Goal: Information Seeking & Learning: Learn about a topic

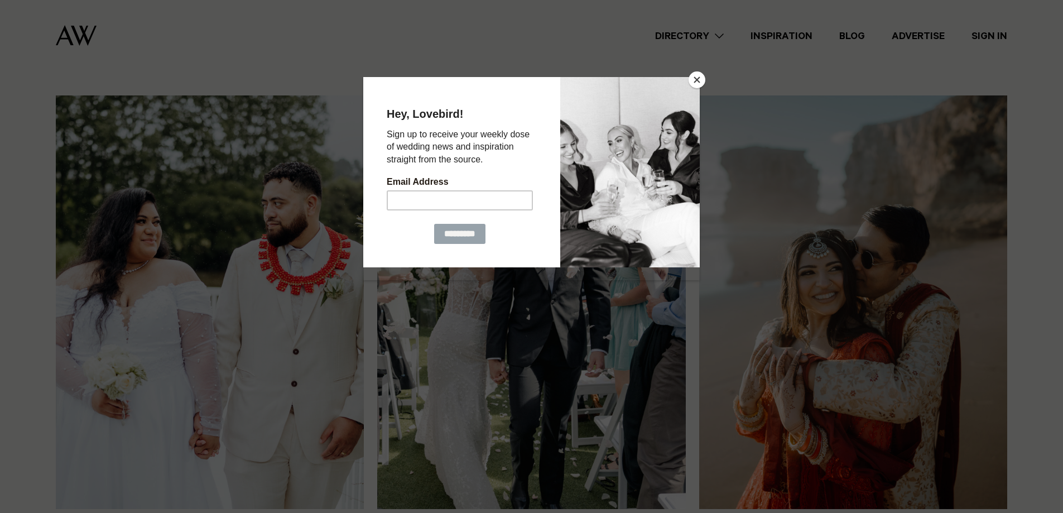
scroll to position [1340, 0]
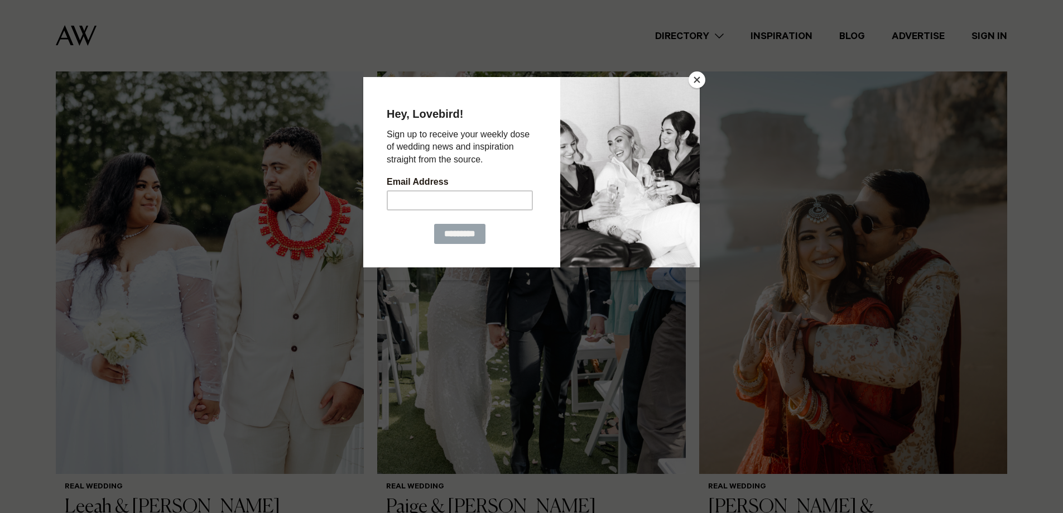
click at [701, 78] on button "Close" at bounding box center [697, 79] width 17 height 17
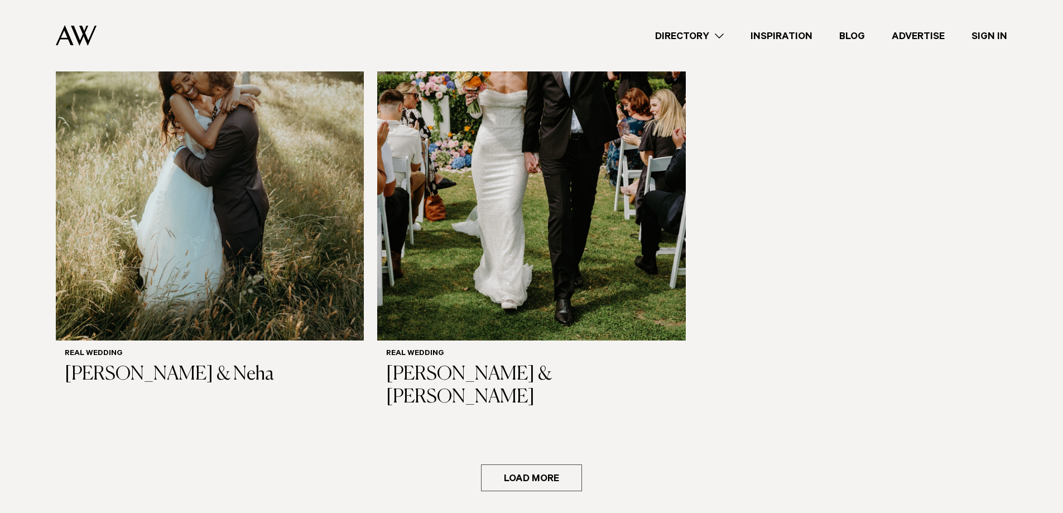
scroll to position [2009, 0]
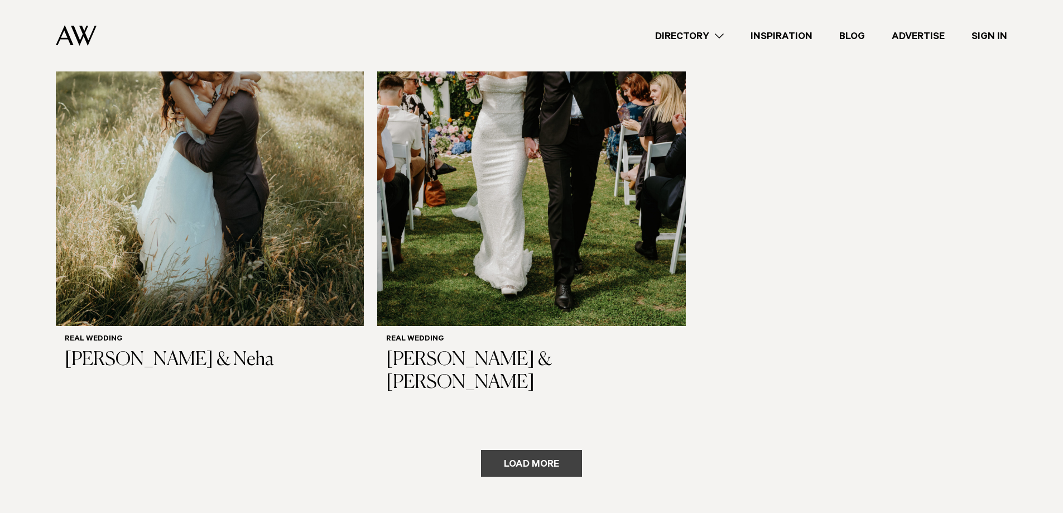
click at [530, 450] on button "Load more" at bounding box center [531, 463] width 101 height 27
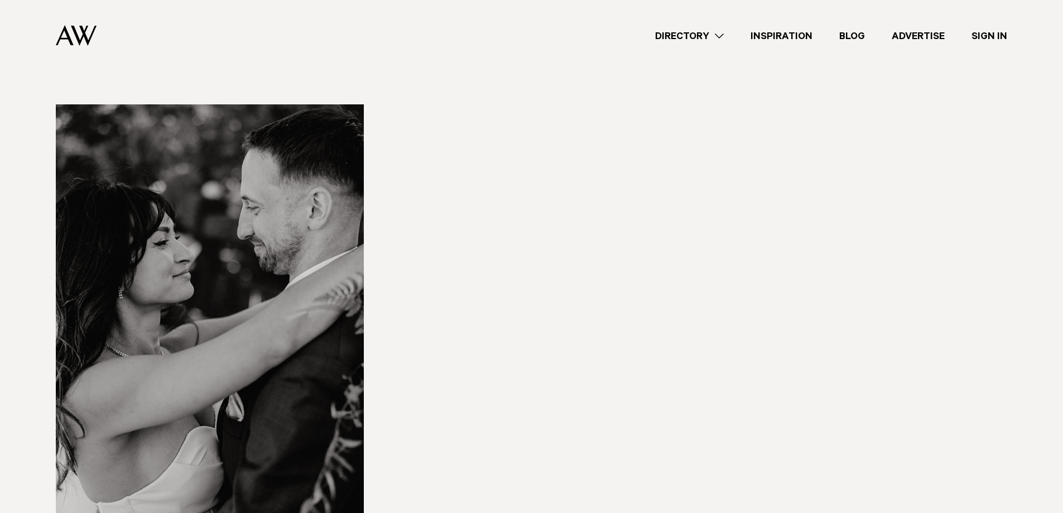
scroll to position [3907, 0]
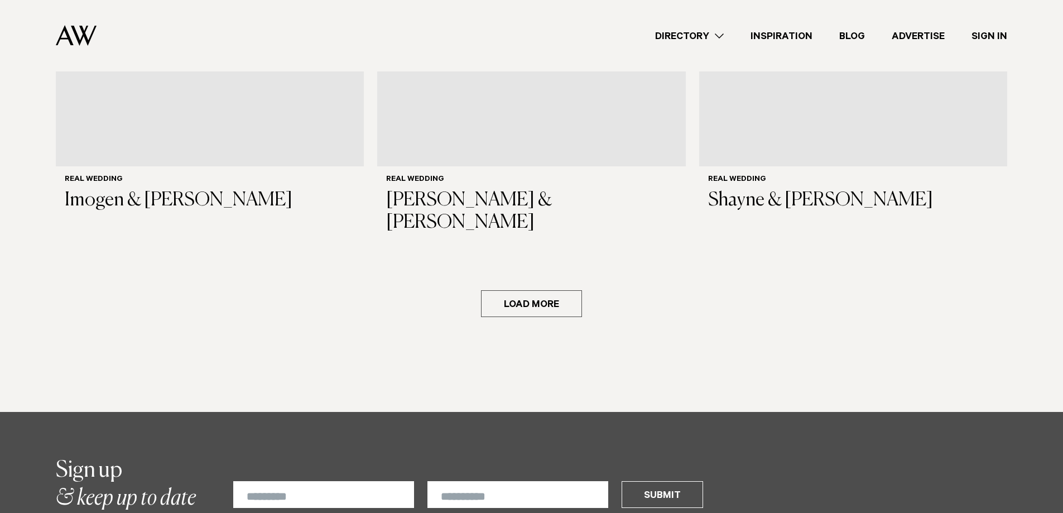
scroll to position [5805, 0]
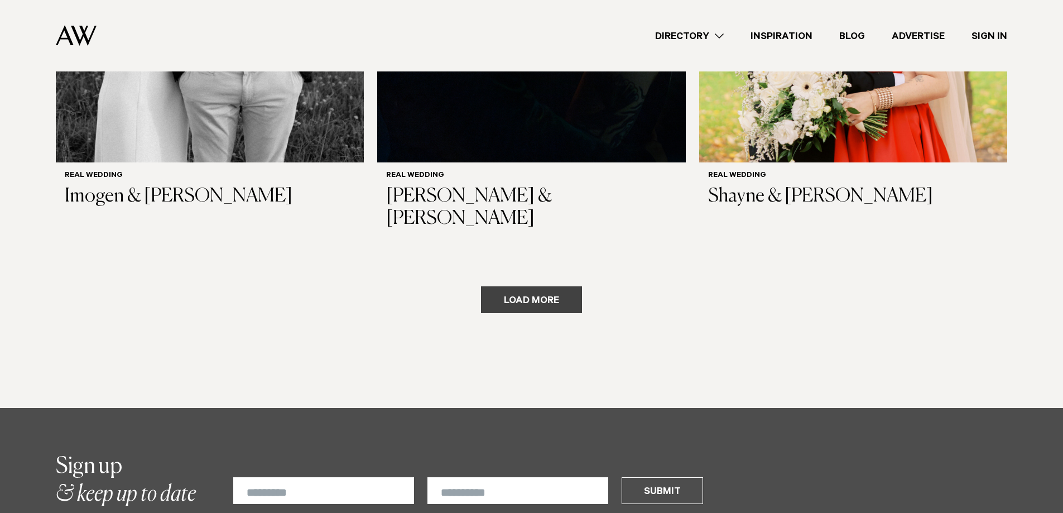
click at [566, 286] on button "Load more" at bounding box center [531, 299] width 101 height 27
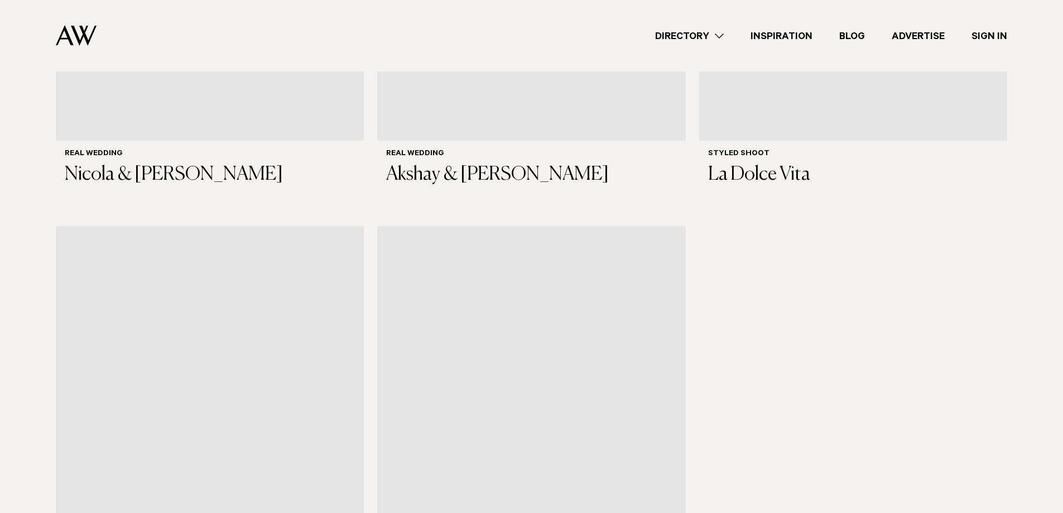
scroll to position [7411, 0]
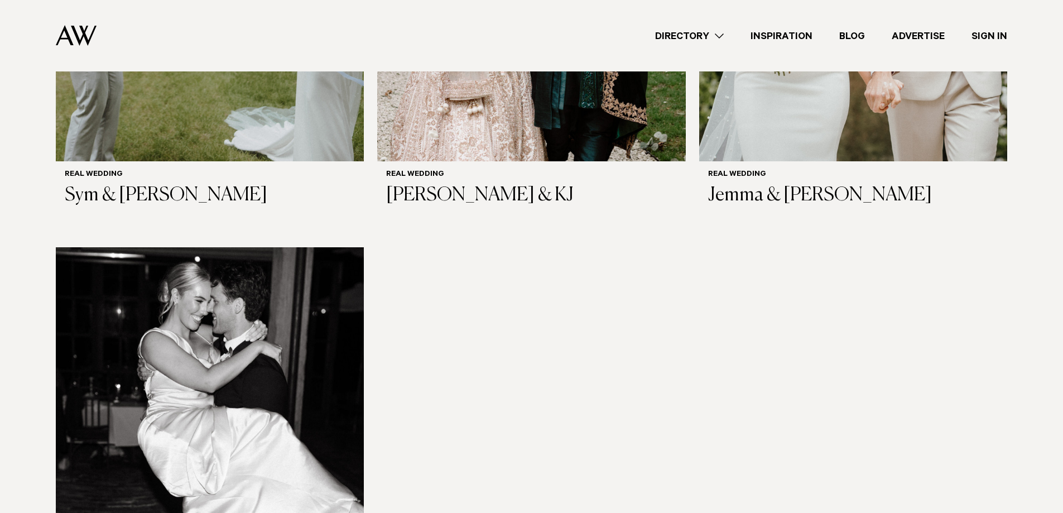
scroll to position [9477, 0]
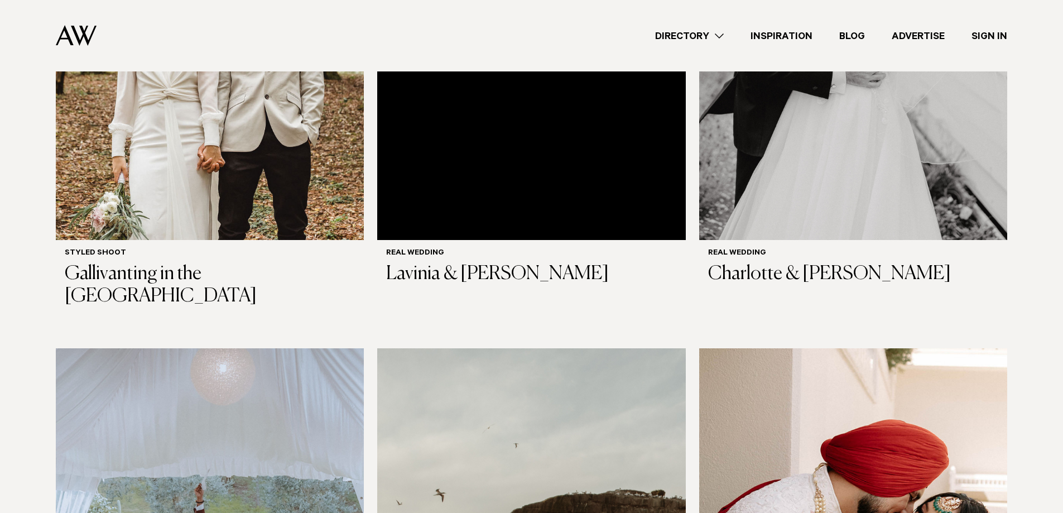
scroll to position [10928, 0]
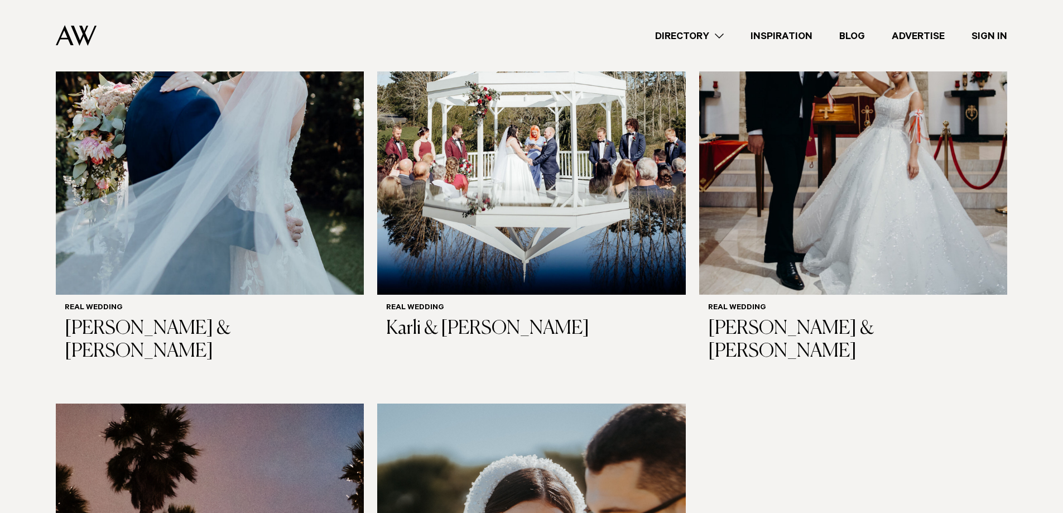
scroll to position [12937, 0]
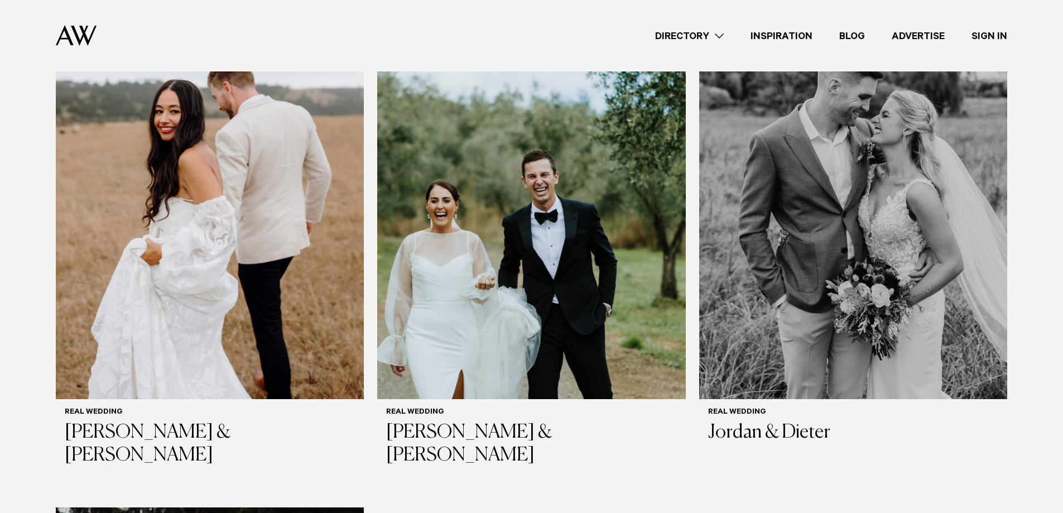
scroll to position [14947, 0]
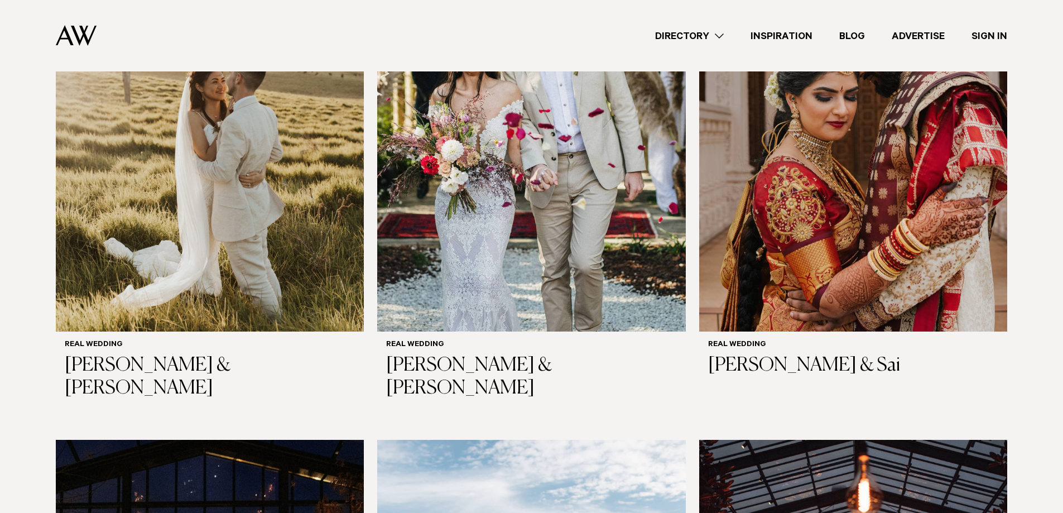
scroll to position [16789, 0]
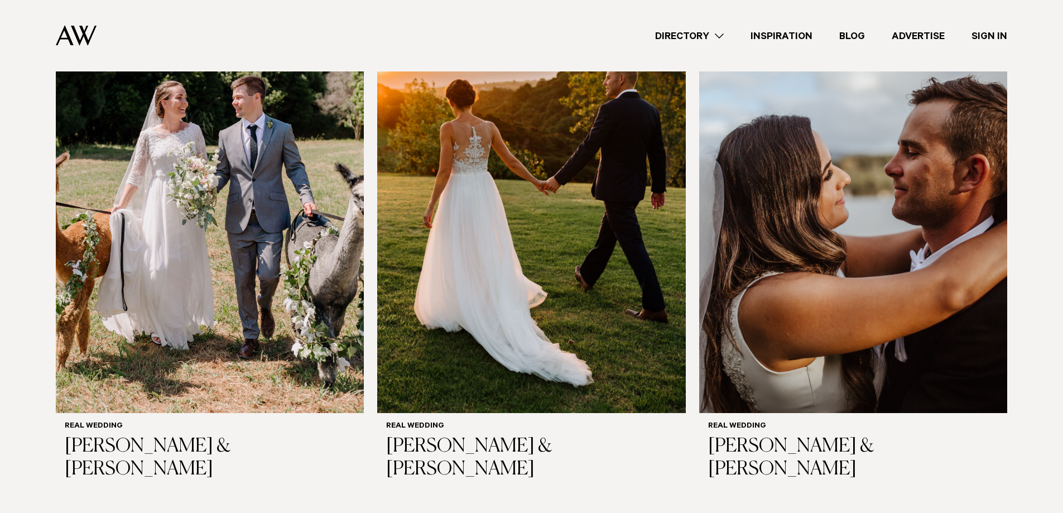
scroll to position [18519, 0]
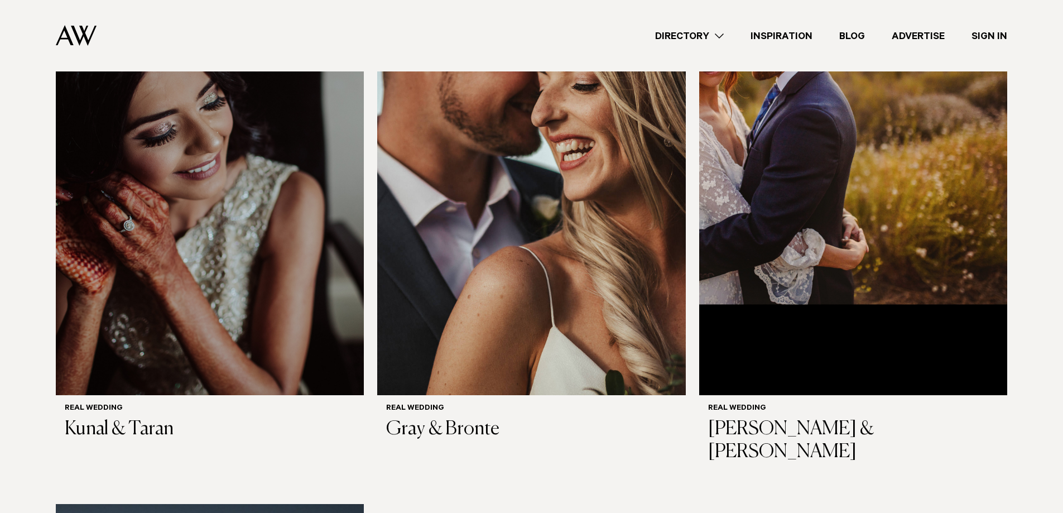
scroll to position [19579, 0]
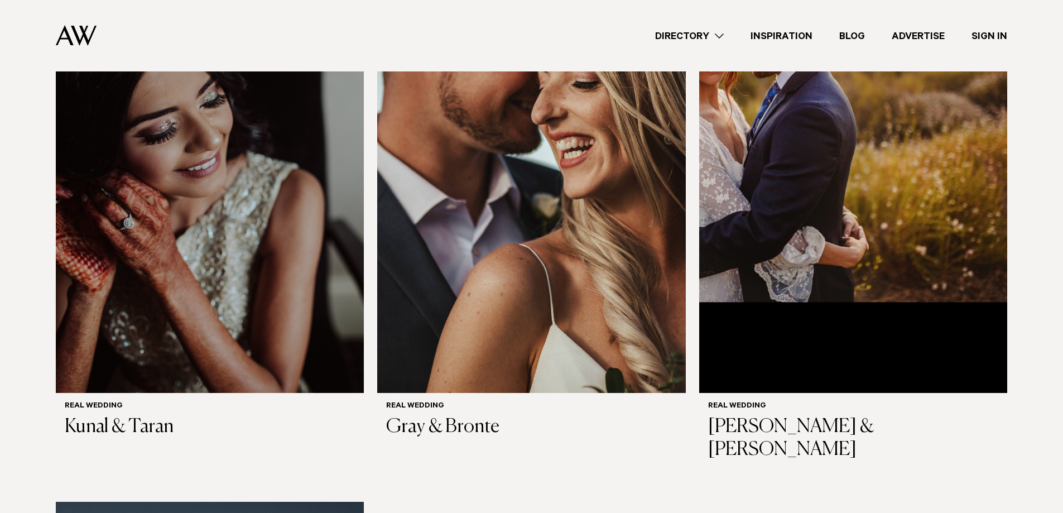
click at [709, 35] on link "Directory" at bounding box center [689, 35] width 95 height 15
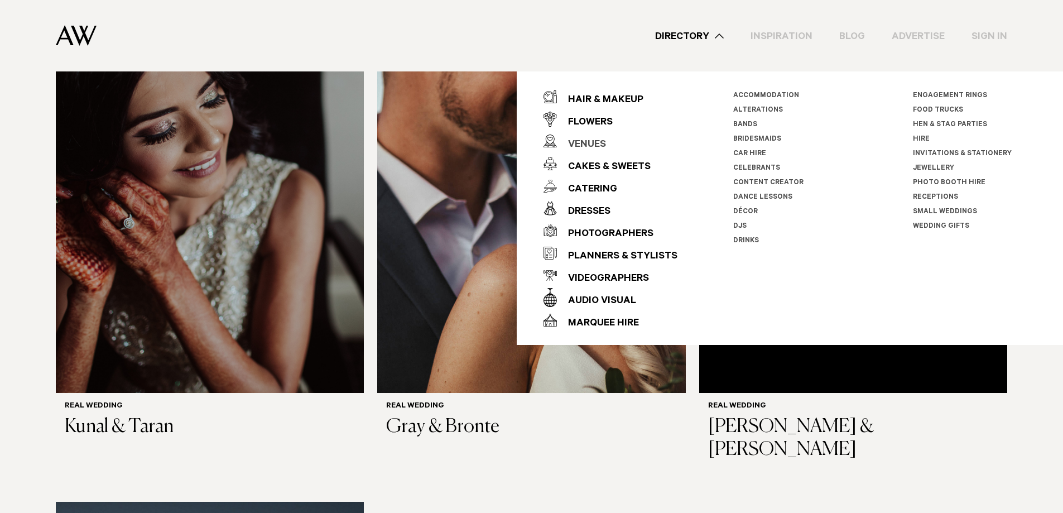
click at [596, 145] on div "Venues" at bounding box center [581, 145] width 49 height 22
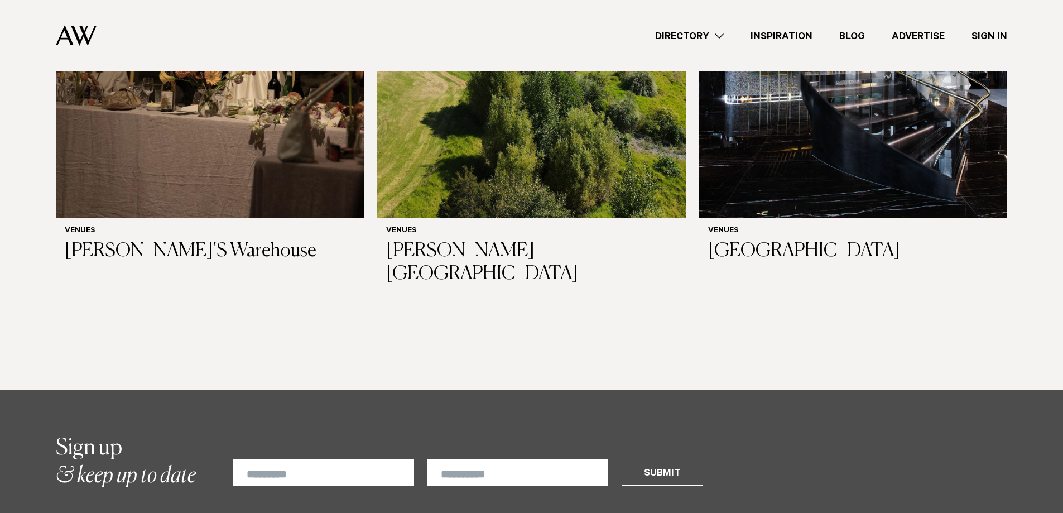
scroll to position [7535, 0]
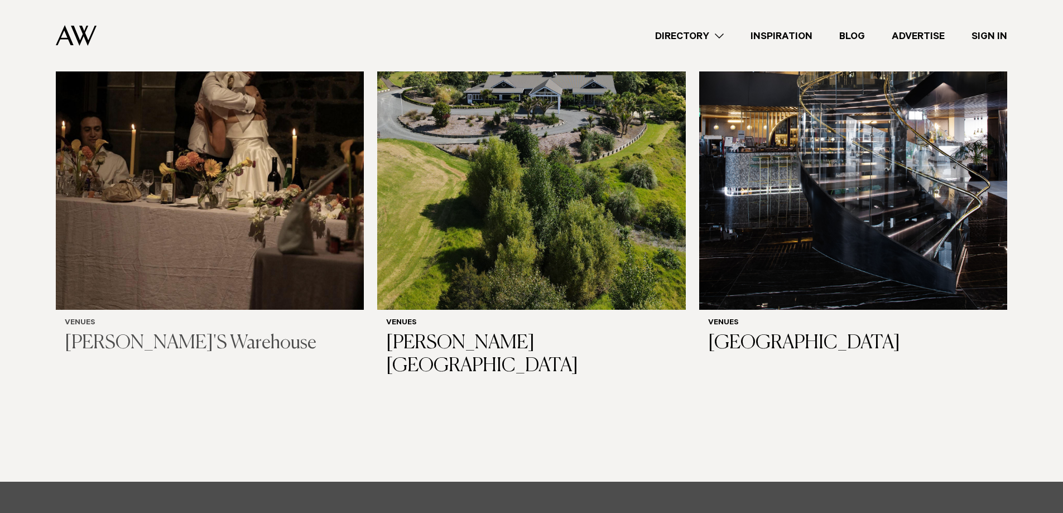
click at [123, 332] on h3 "[PERSON_NAME]'S Warehouse" at bounding box center [210, 343] width 290 height 23
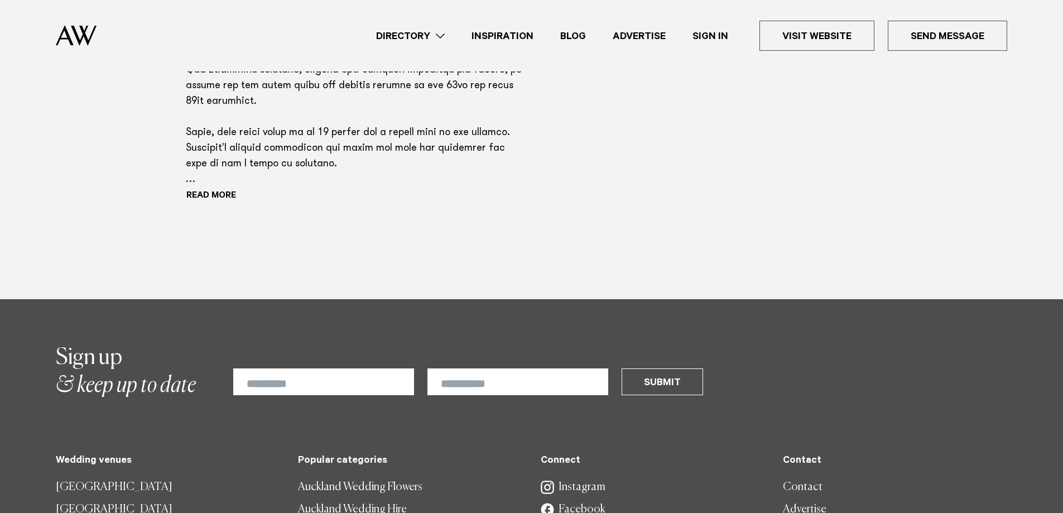
scroll to position [1061, 0]
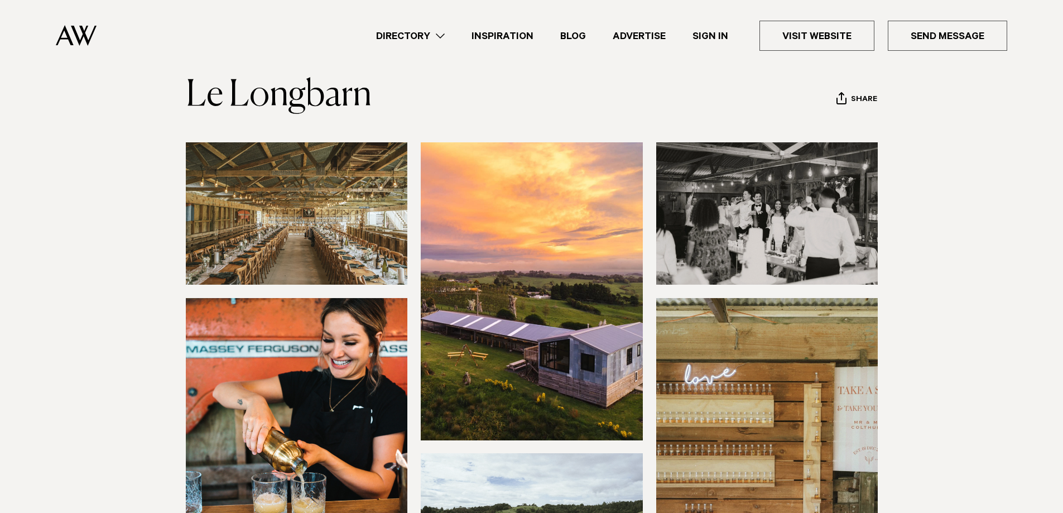
scroll to position [56, 0]
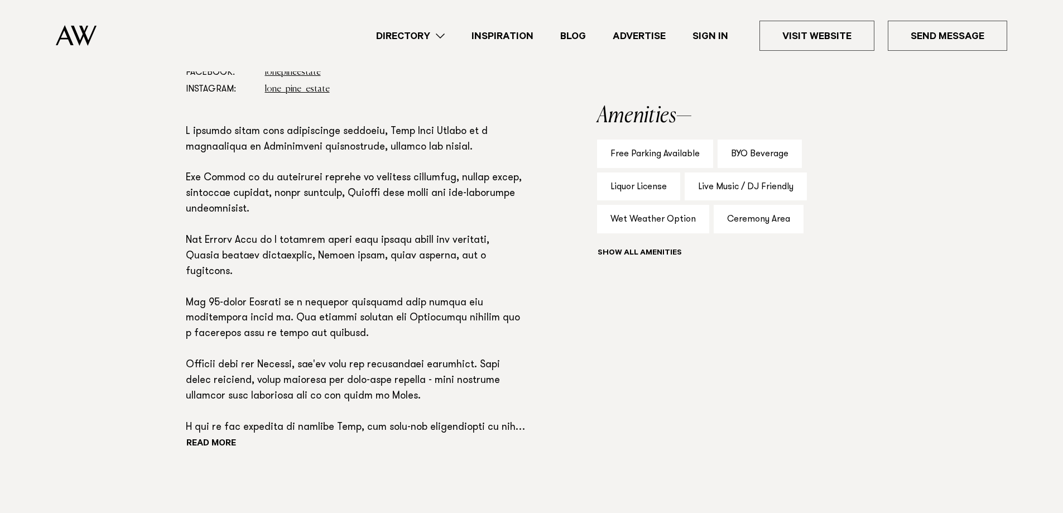
scroll to position [837, 0]
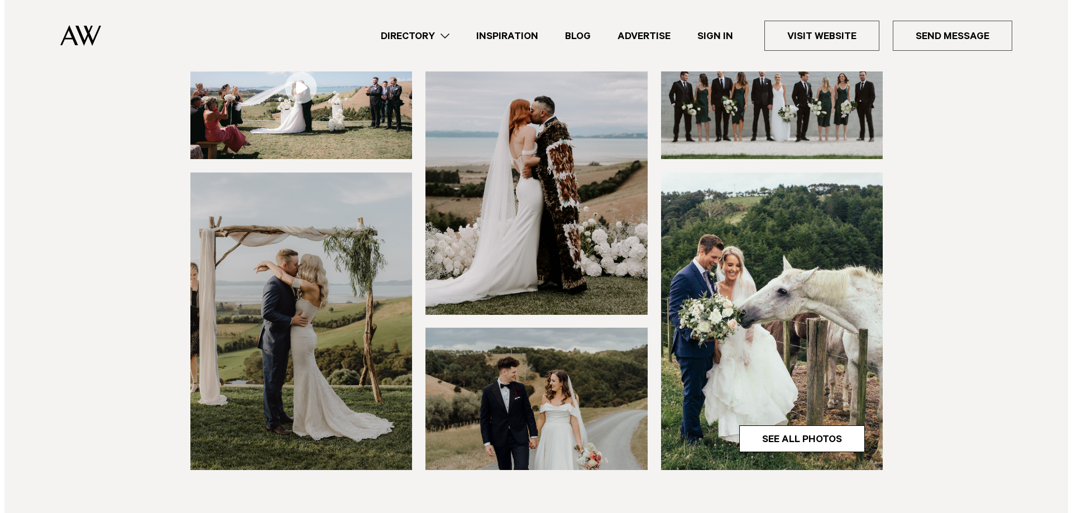
scroll to position [335, 0]
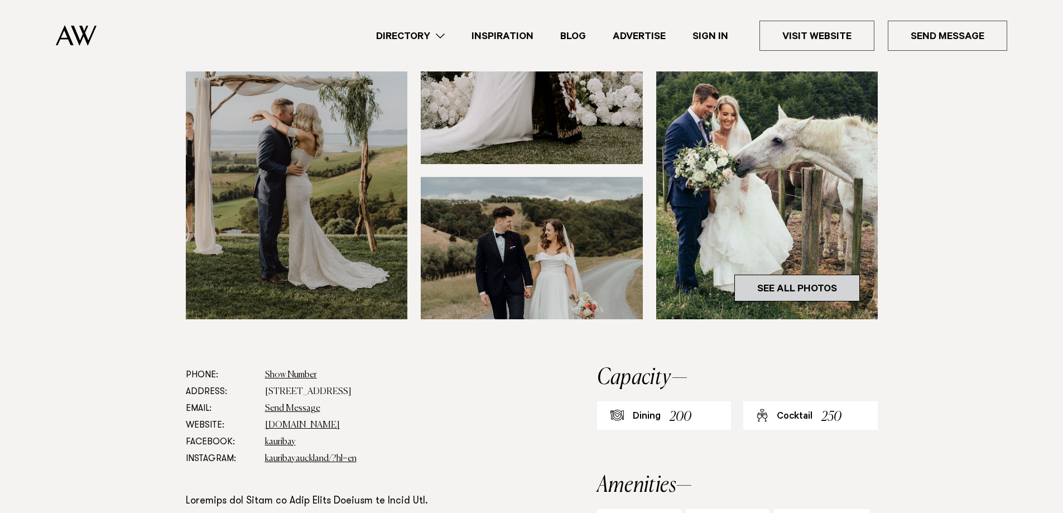
click at [837, 294] on link "See All Photos" at bounding box center [798, 288] width 126 height 27
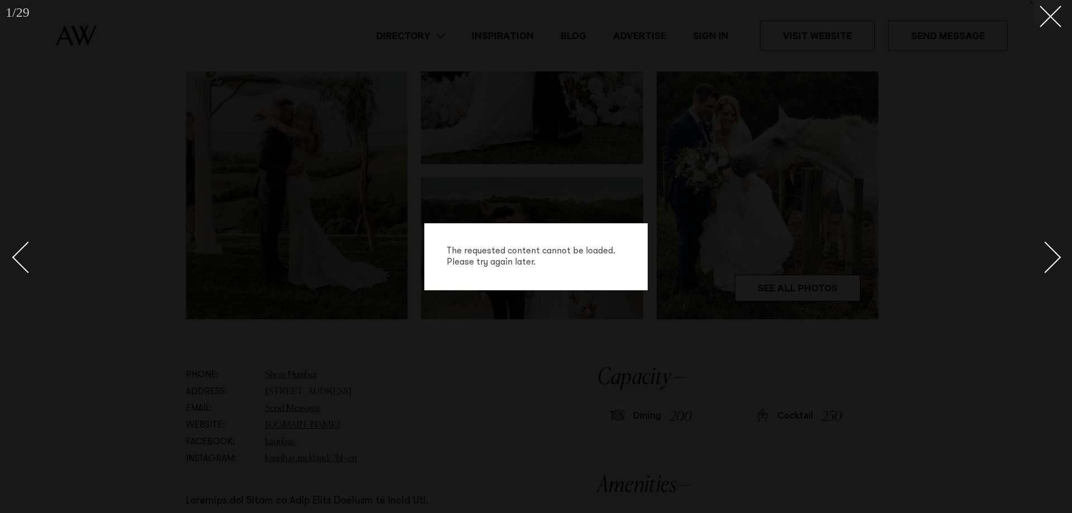
click at [1049, 256] on div "Next slide" at bounding box center [1045, 257] width 32 height 32
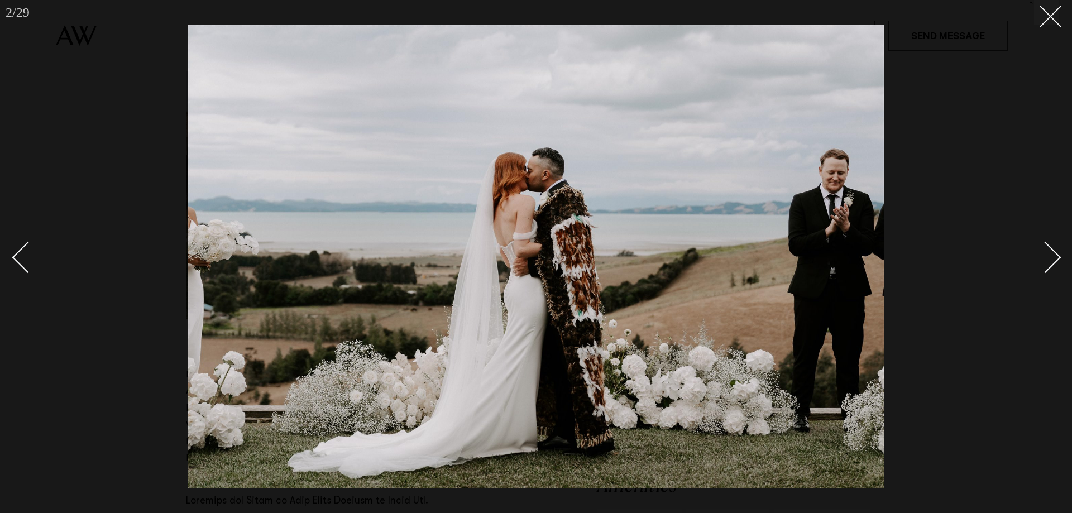
click at [1049, 256] on div "Next slide" at bounding box center [1045, 257] width 32 height 32
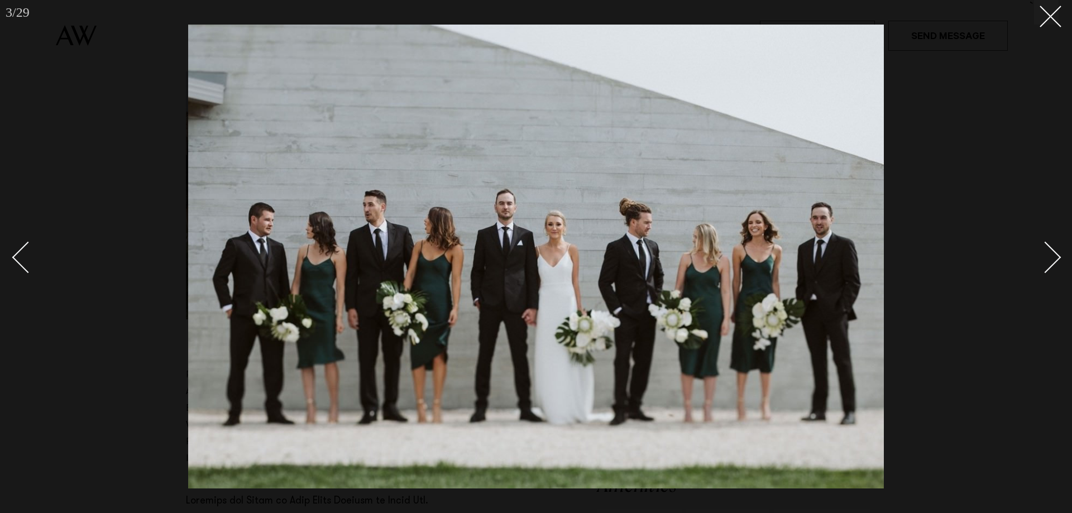
click at [1049, 256] on div "Next slide" at bounding box center [1045, 257] width 32 height 32
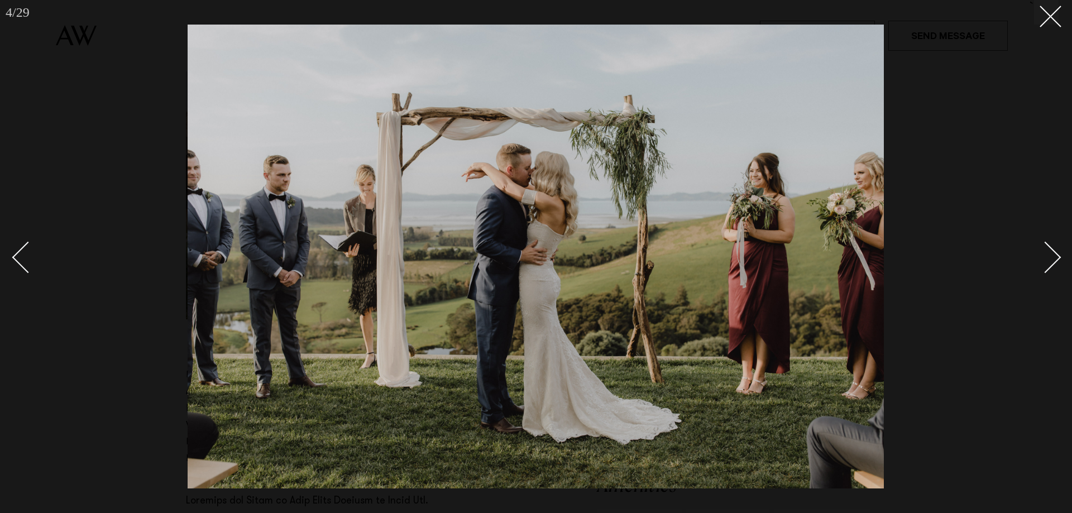
click at [1049, 256] on div "Next slide" at bounding box center [1045, 257] width 32 height 32
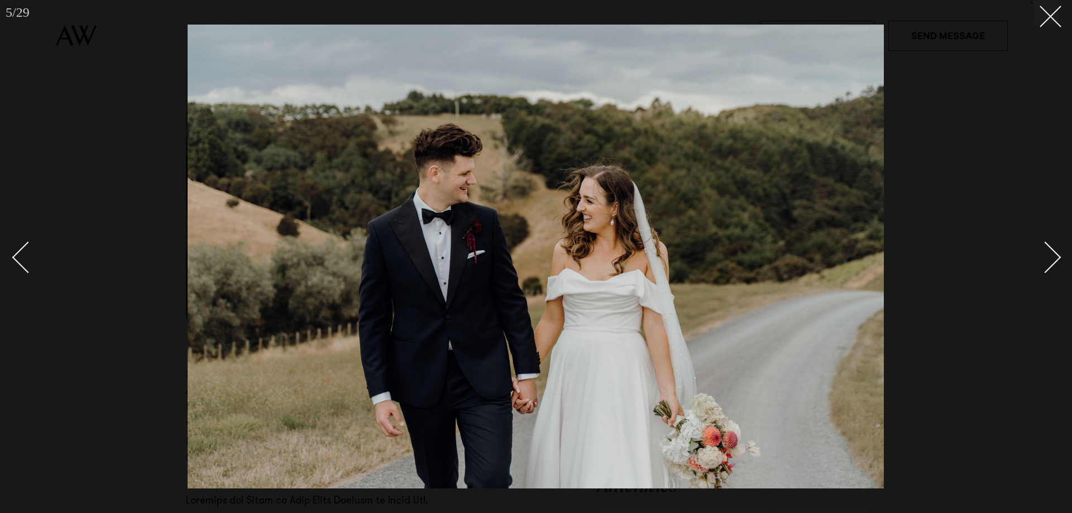
click at [1049, 256] on div "Next slide" at bounding box center [1045, 257] width 32 height 32
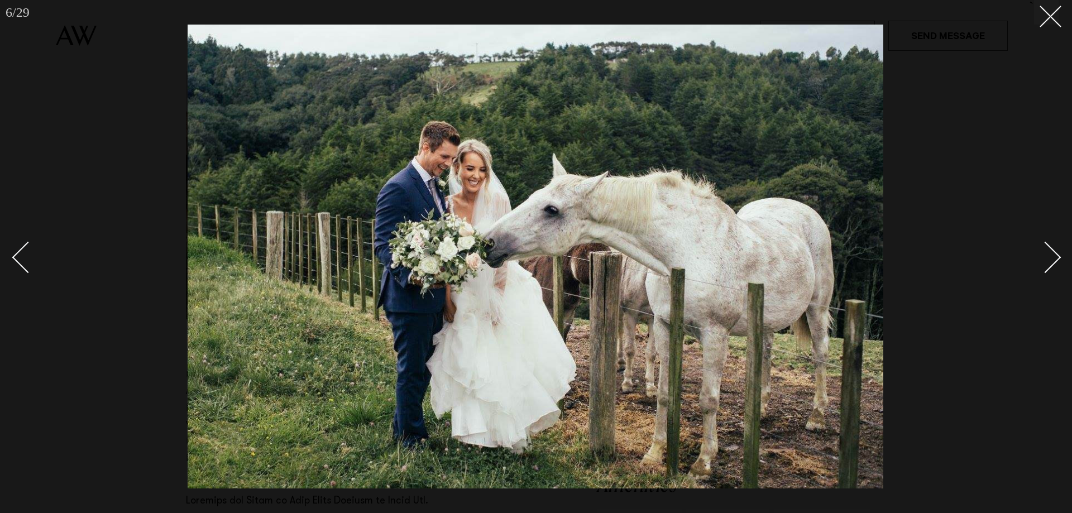
click at [1049, 256] on div "Next slide" at bounding box center [1045, 257] width 32 height 32
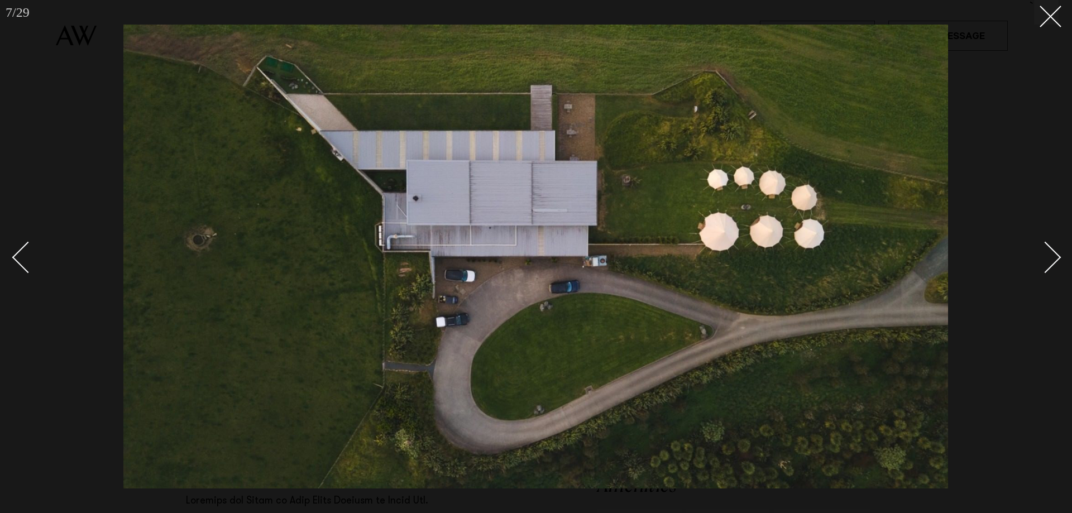
click at [1049, 256] on div "Next slide" at bounding box center [1045, 257] width 32 height 32
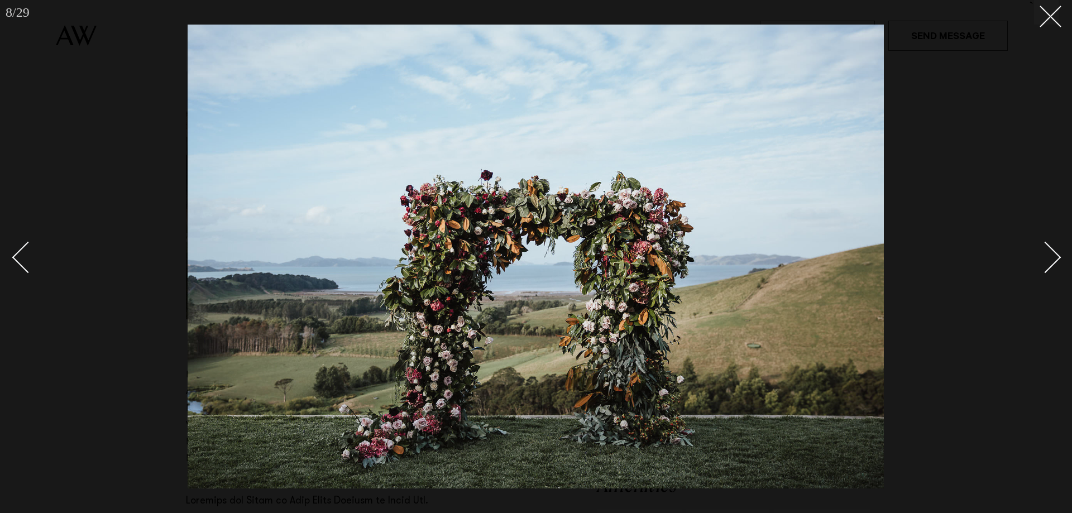
click at [1049, 256] on div "Next slide" at bounding box center [1045, 257] width 32 height 32
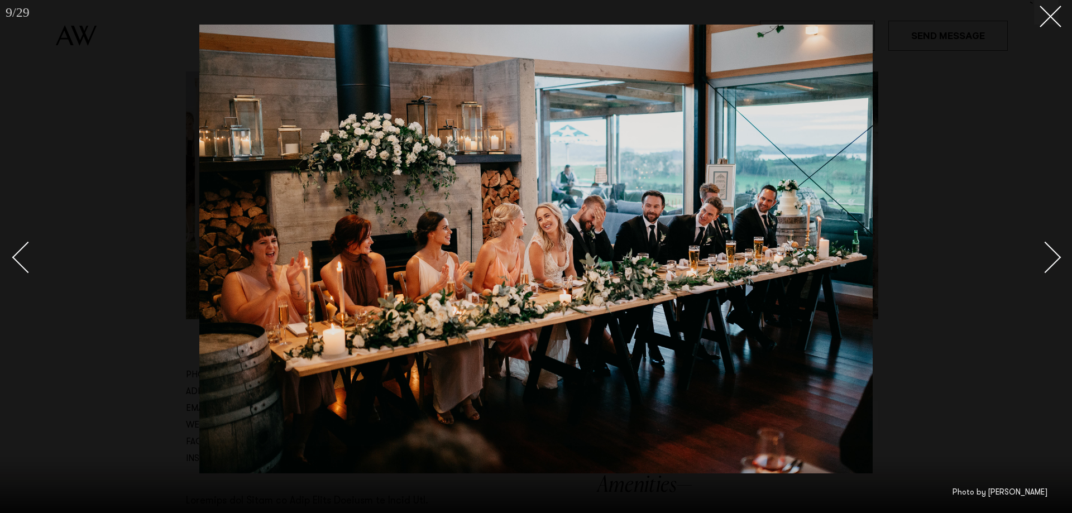
click at [1049, 256] on div "Next slide" at bounding box center [1045, 257] width 32 height 32
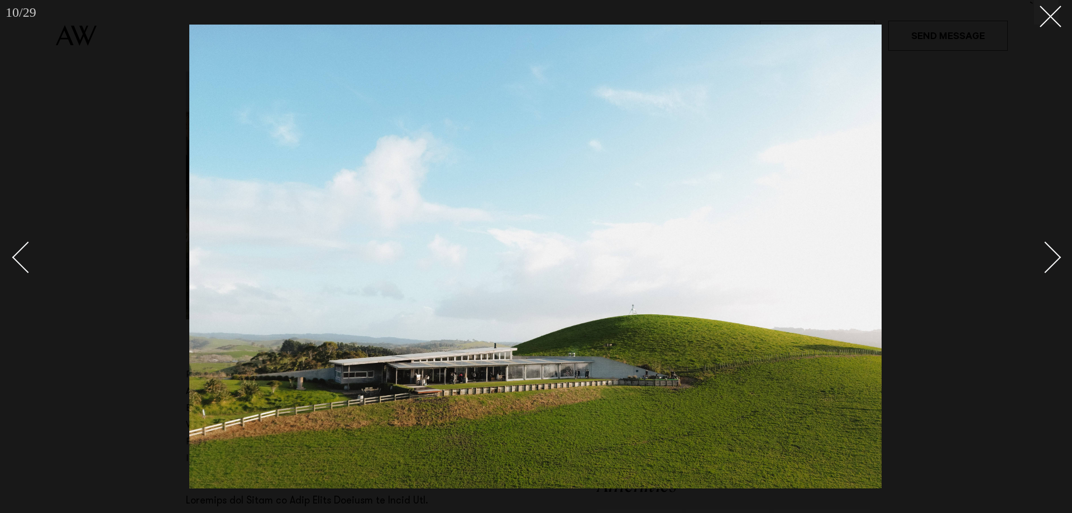
click at [1049, 256] on div "Next slide" at bounding box center [1045, 257] width 32 height 32
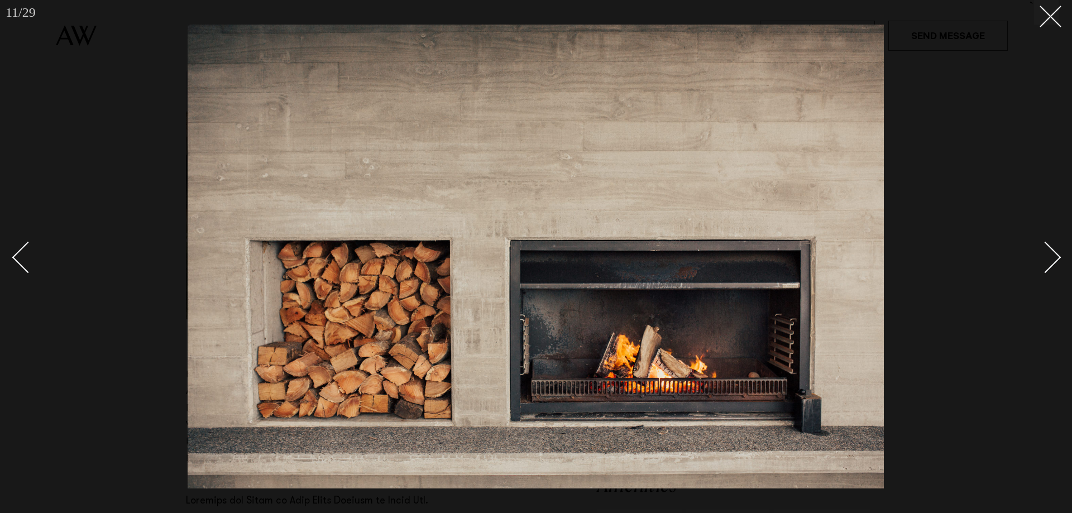
click at [1049, 256] on div "Next slide" at bounding box center [1045, 257] width 32 height 32
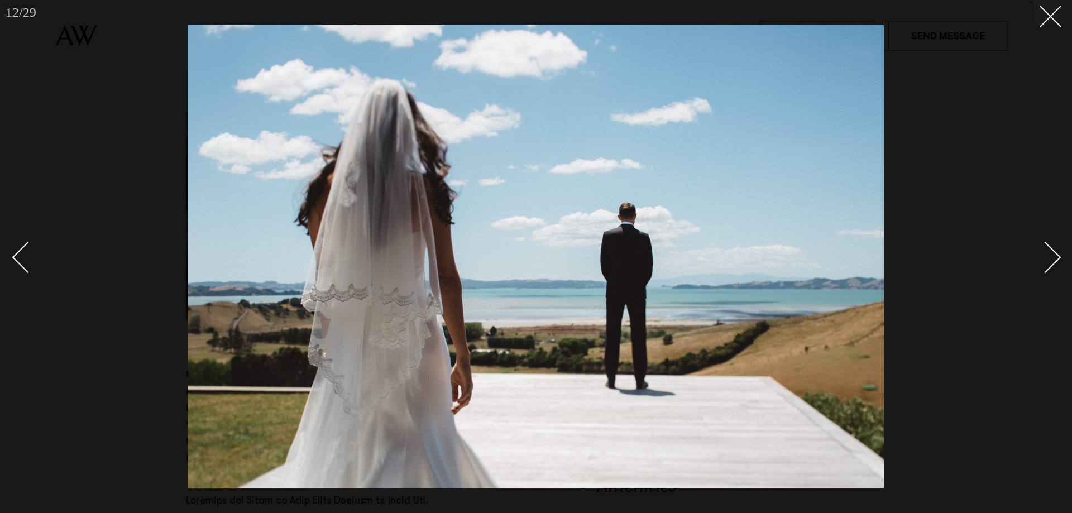
click at [1049, 256] on div "Next slide" at bounding box center [1045, 257] width 32 height 32
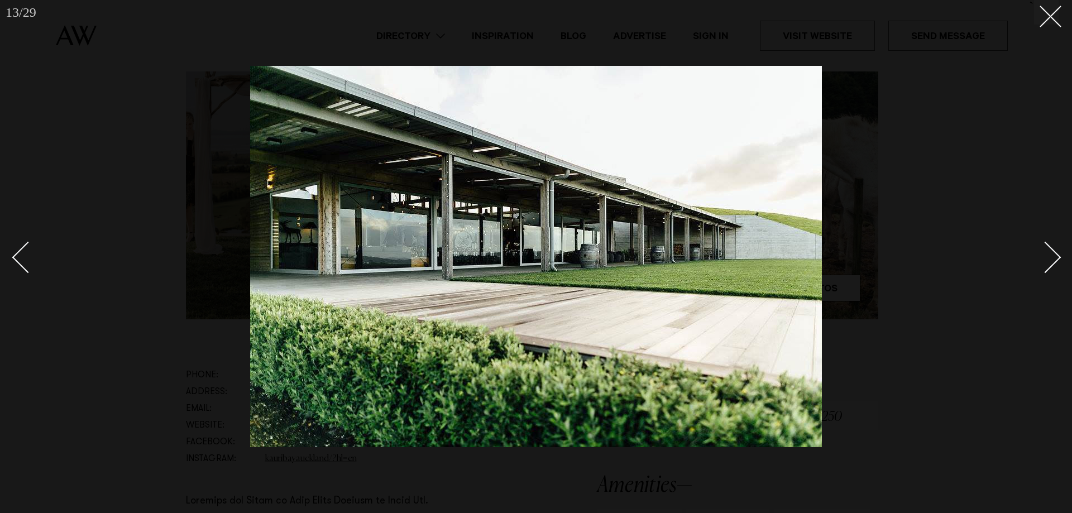
click at [1049, 256] on div "Next slide" at bounding box center [1045, 257] width 32 height 32
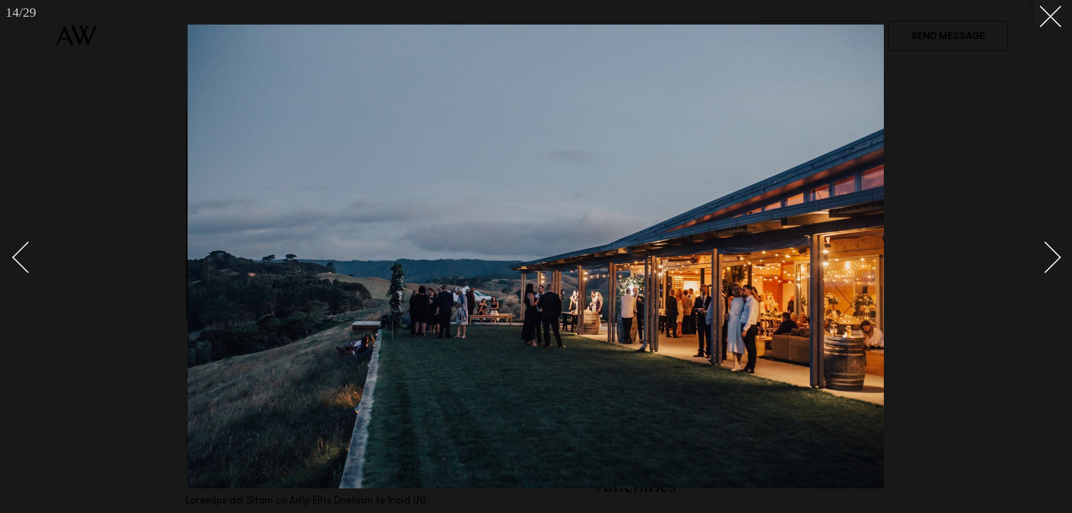
click at [1049, 256] on div "Next slide" at bounding box center [1045, 257] width 32 height 32
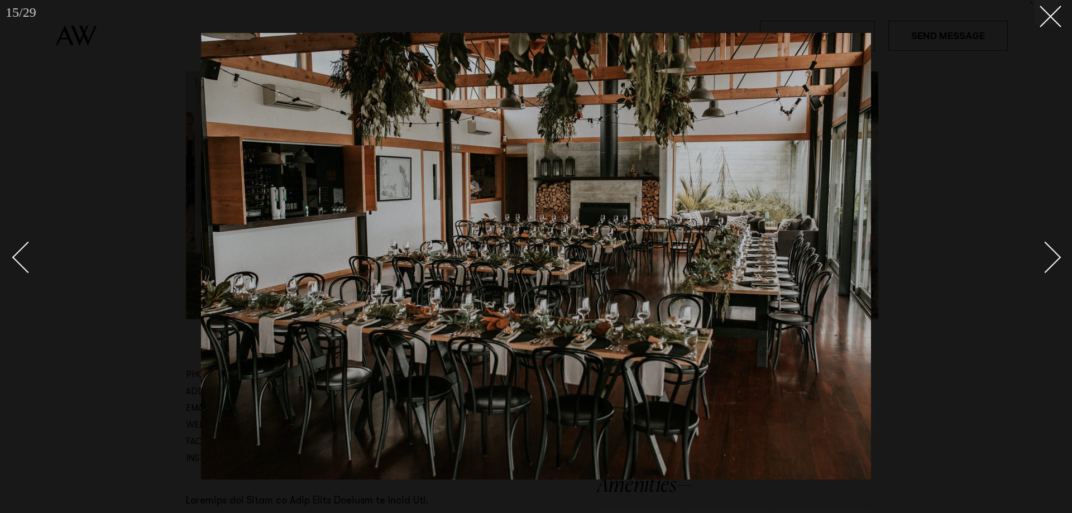
click at [1049, 256] on div "Next slide" at bounding box center [1045, 257] width 32 height 32
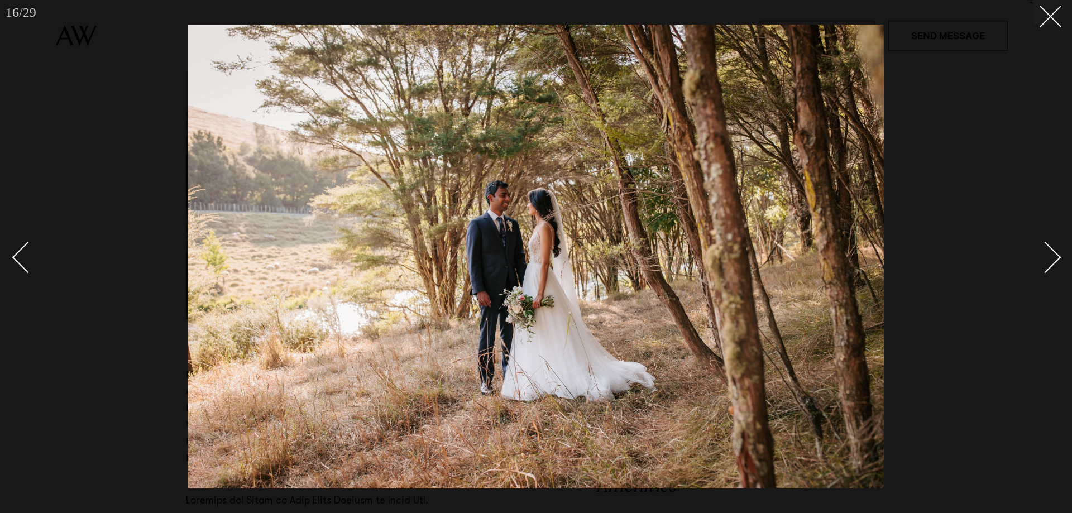
click at [1049, 256] on div "Next slide" at bounding box center [1045, 257] width 32 height 32
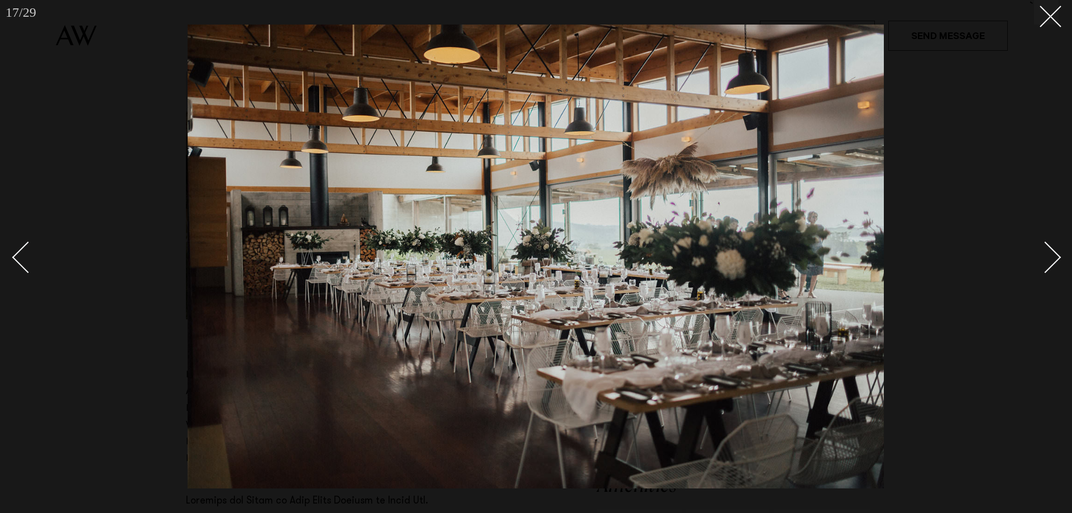
click at [1049, 256] on div "Next slide" at bounding box center [1045, 257] width 32 height 32
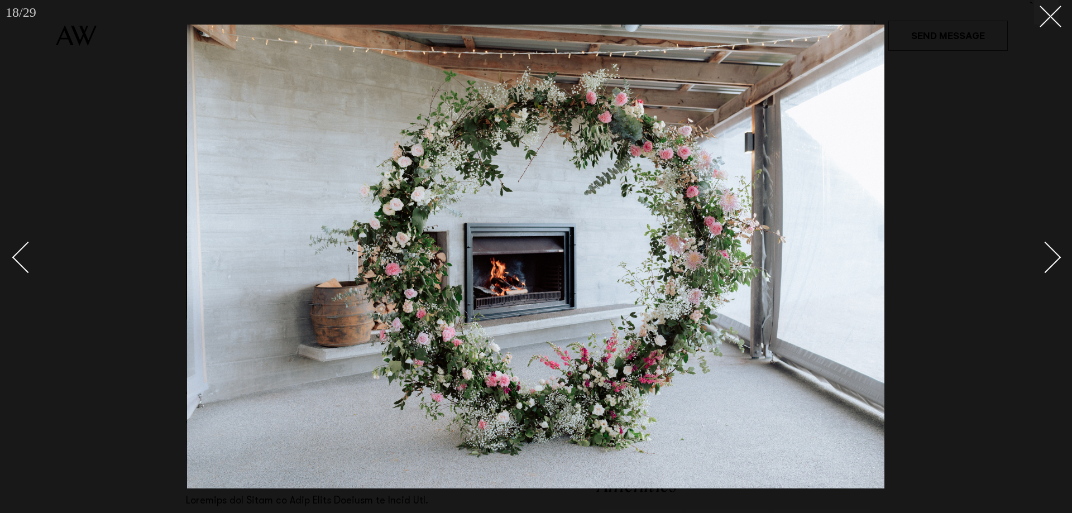
click at [1049, 256] on div "Next slide" at bounding box center [1045, 257] width 32 height 32
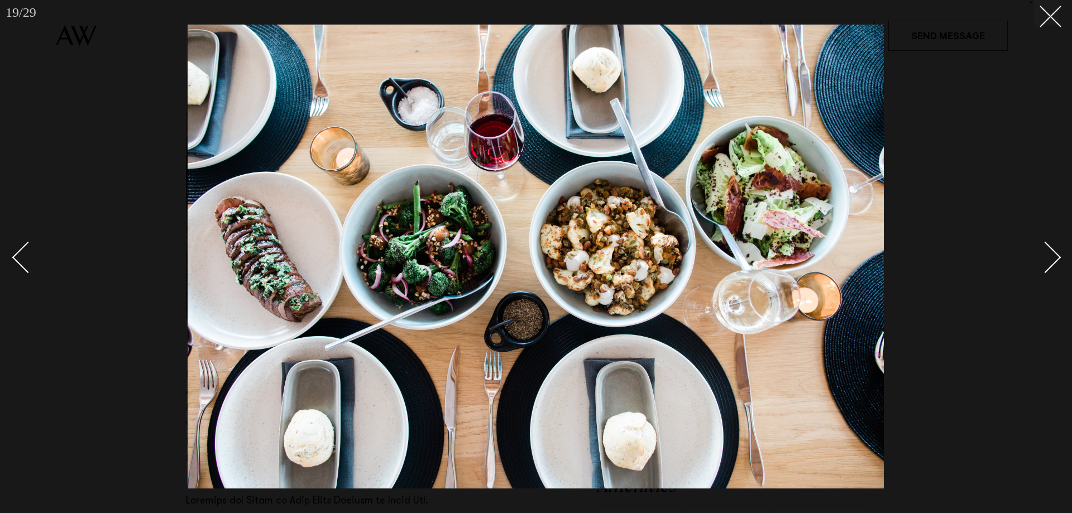
click at [1049, 256] on div "Next slide" at bounding box center [1045, 257] width 32 height 32
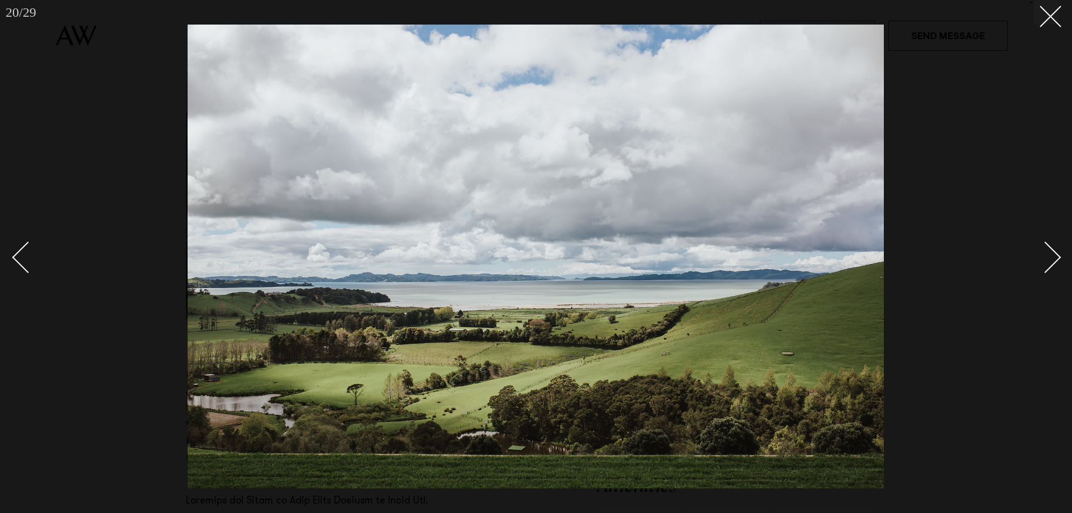
click at [1049, 256] on div "Next slide" at bounding box center [1045, 257] width 32 height 32
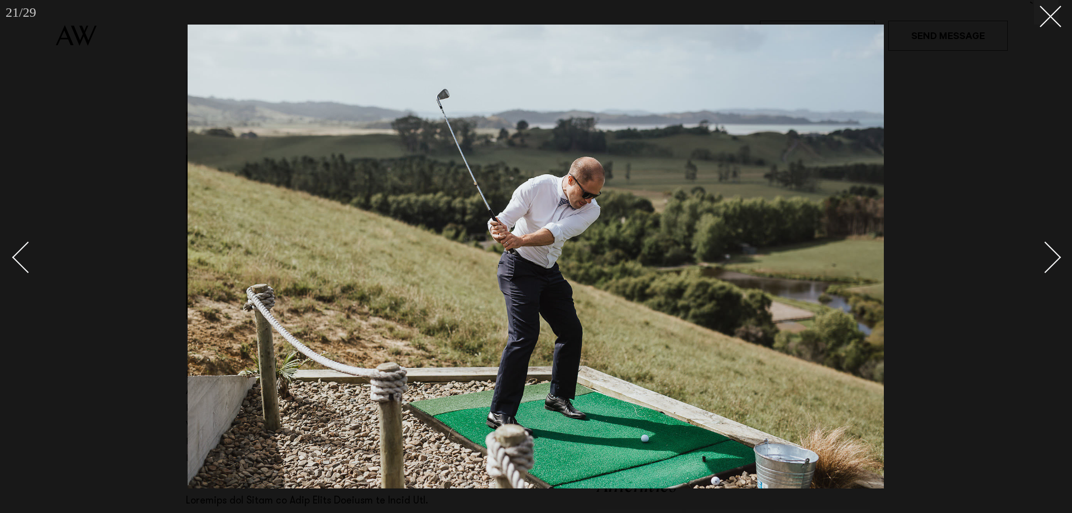
click at [1049, 256] on div "Next slide" at bounding box center [1045, 257] width 32 height 32
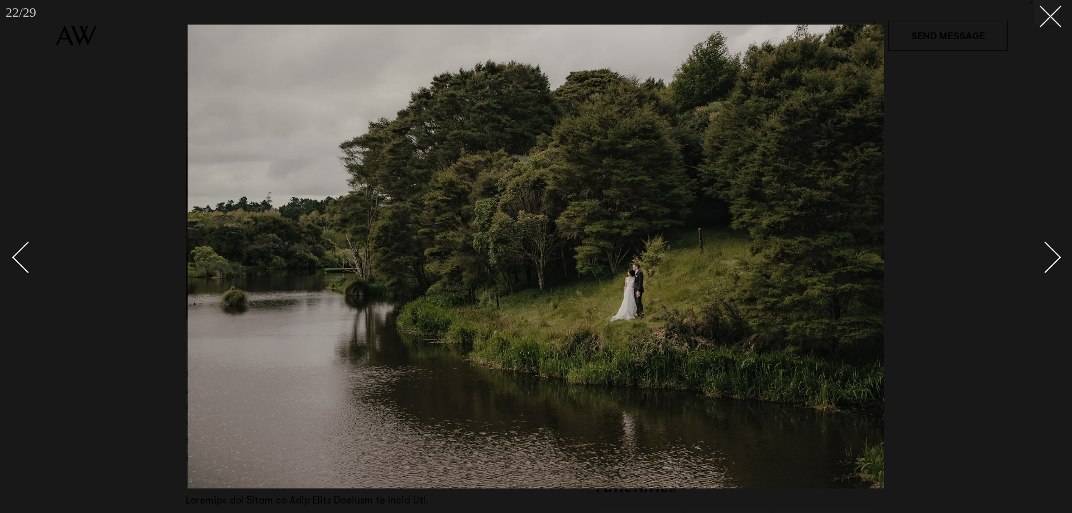
click at [1049, 256] on div "Next slide" at bounding box center [1045, 257] width 32 height 32
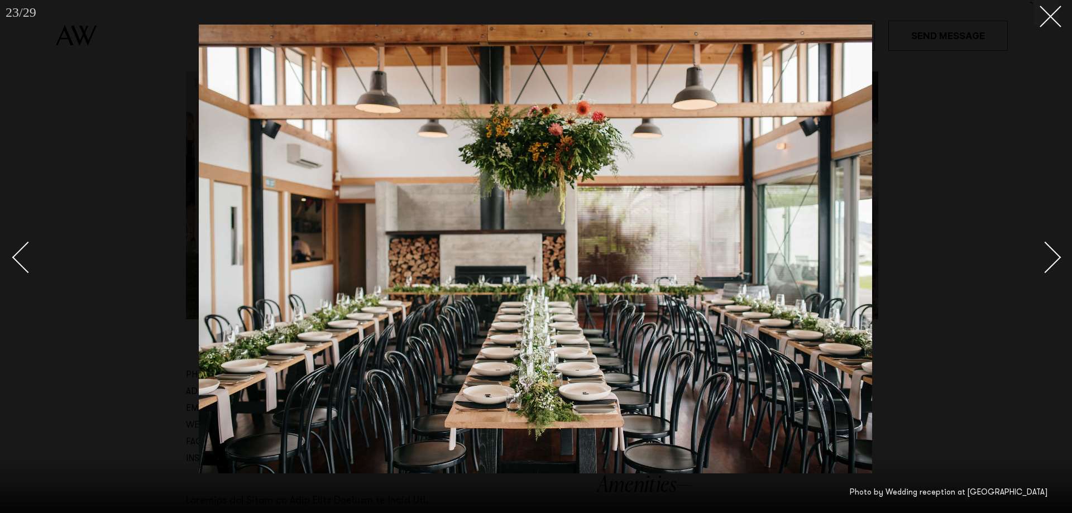
click at [1049, 256] on div "Next slide" at bounding box center [1045, 257] width 32 height 32
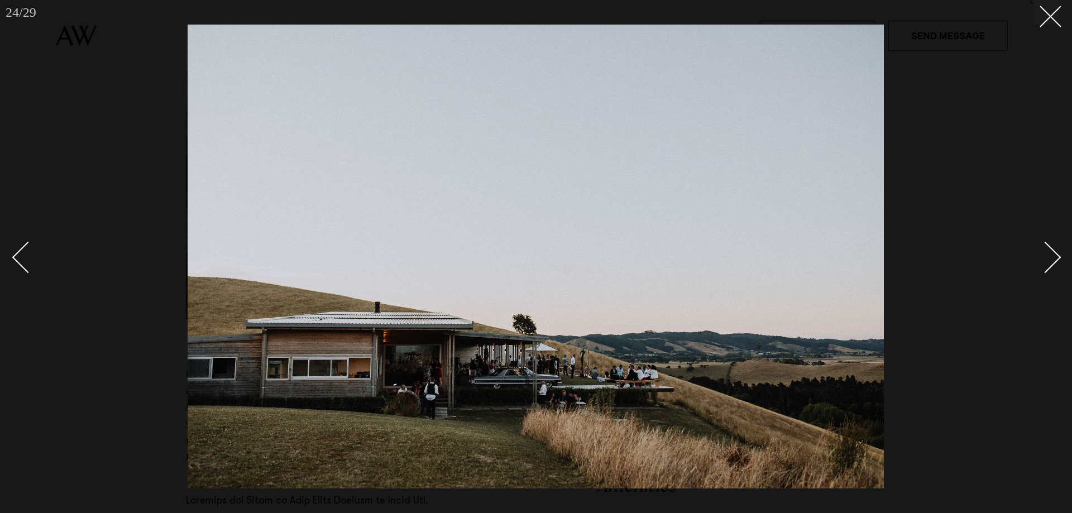
click at [1049, 256] on div "Next slide" at bounding box center [1045, 257] width 32 height 32
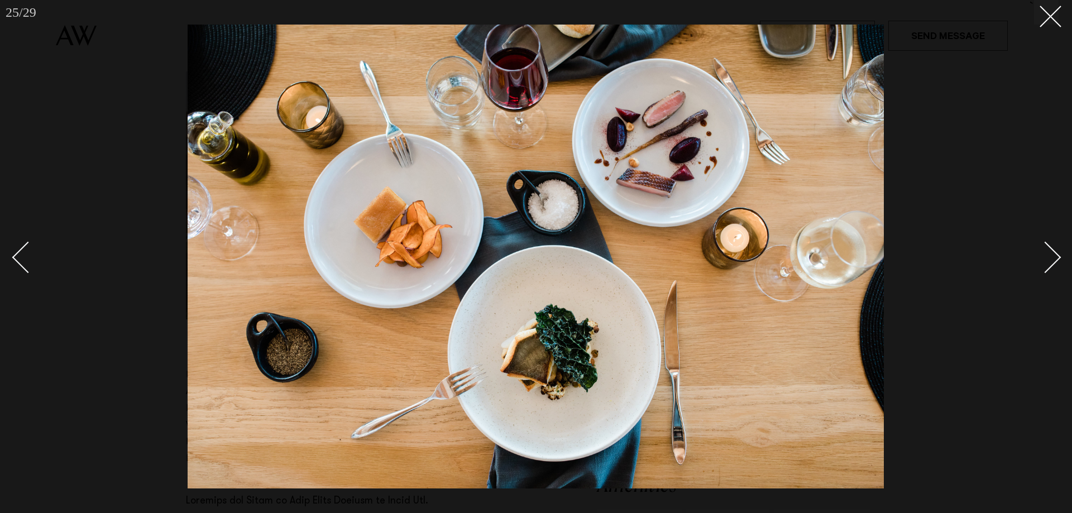
click at [1049, 256] on div "Next slide" at bounding box center [1045, 257] width 32 height 32
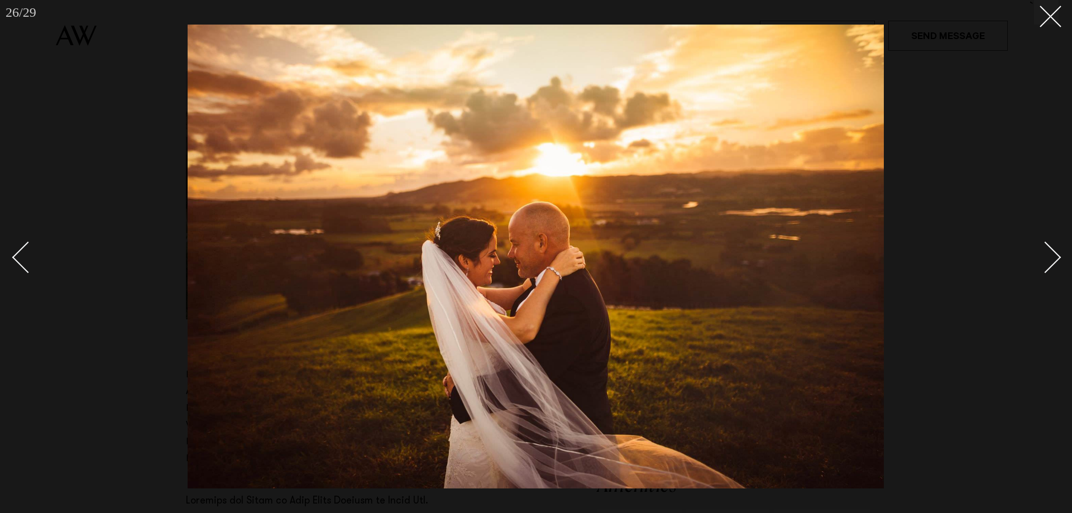
click at [1049, 256] on div "Next slide" at bounding box center [1045, 257] width 32 height 32
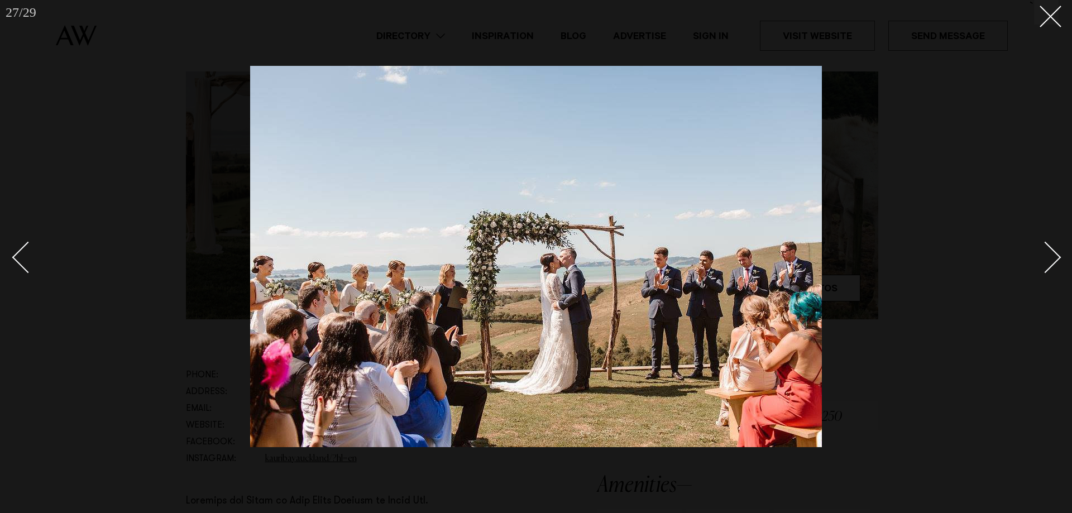
click at [1049, 256] on div "Next slide" at bounding box center [1045, 257] width 32 height 32
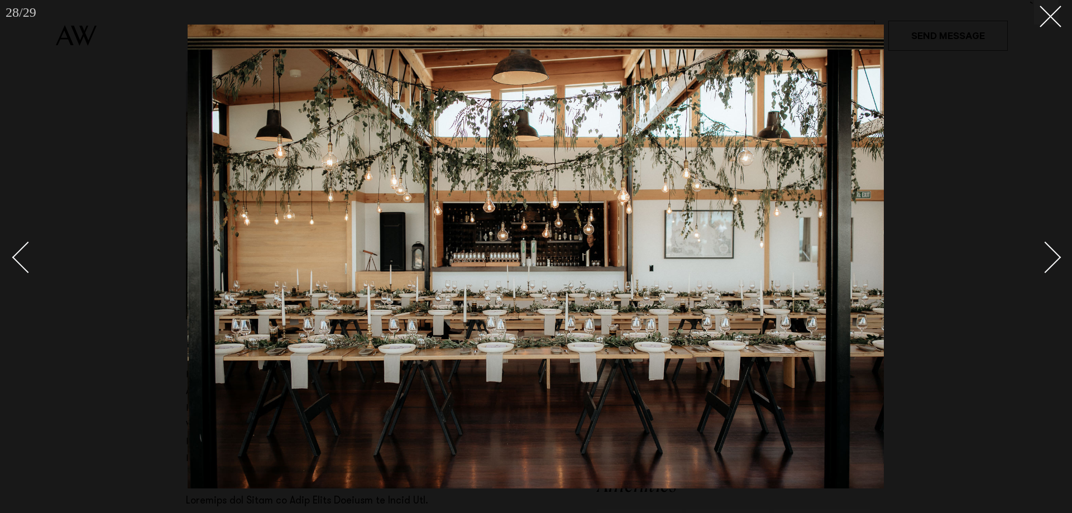
click at [1045, 255] on div "Next slide" at bounding box center [1045, 257] width 32 height 32
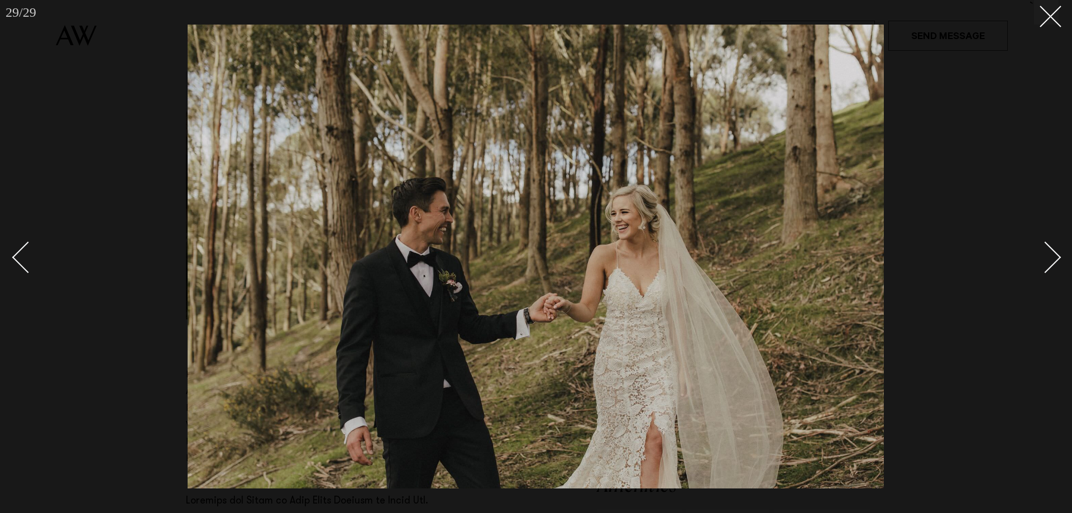
click at [1045, 255] on div "Next slide" at bounding box center [1045, 257] width 32 height 32
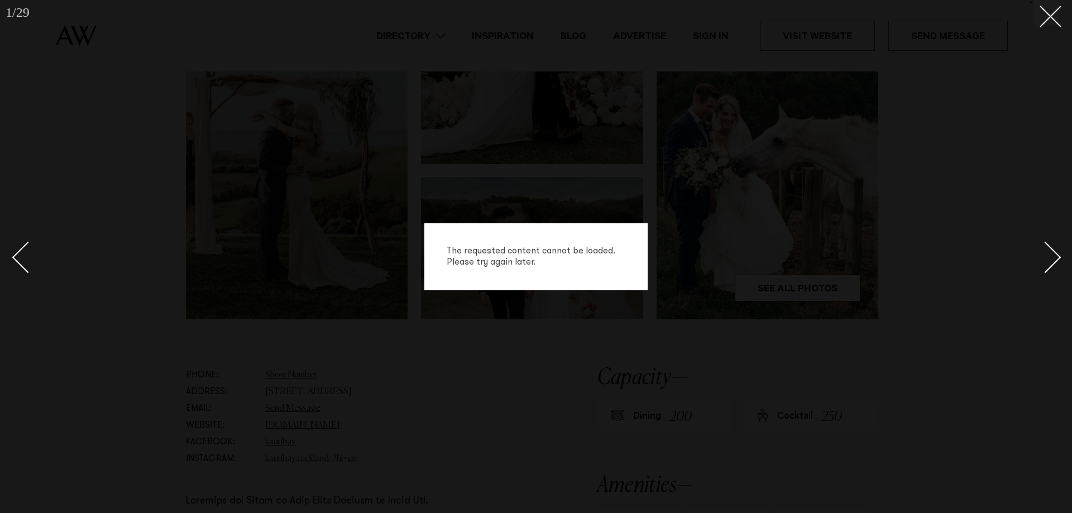
click at [1045, 255] on div "Next slide" at bounding box center [1045, 257] width 32 height 32
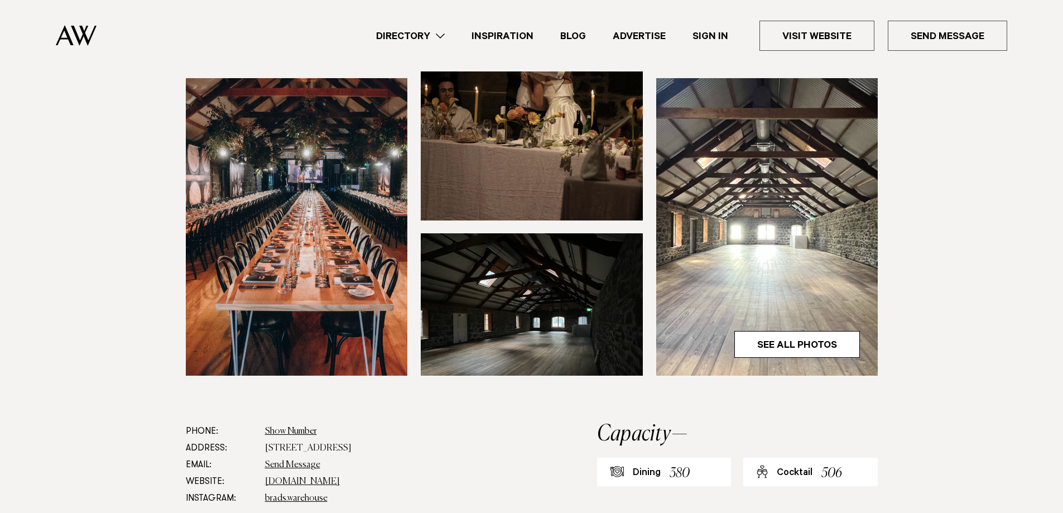
scroll to position [558, 0]
